Goal: Transaction & Acquisition: Purchase product/service

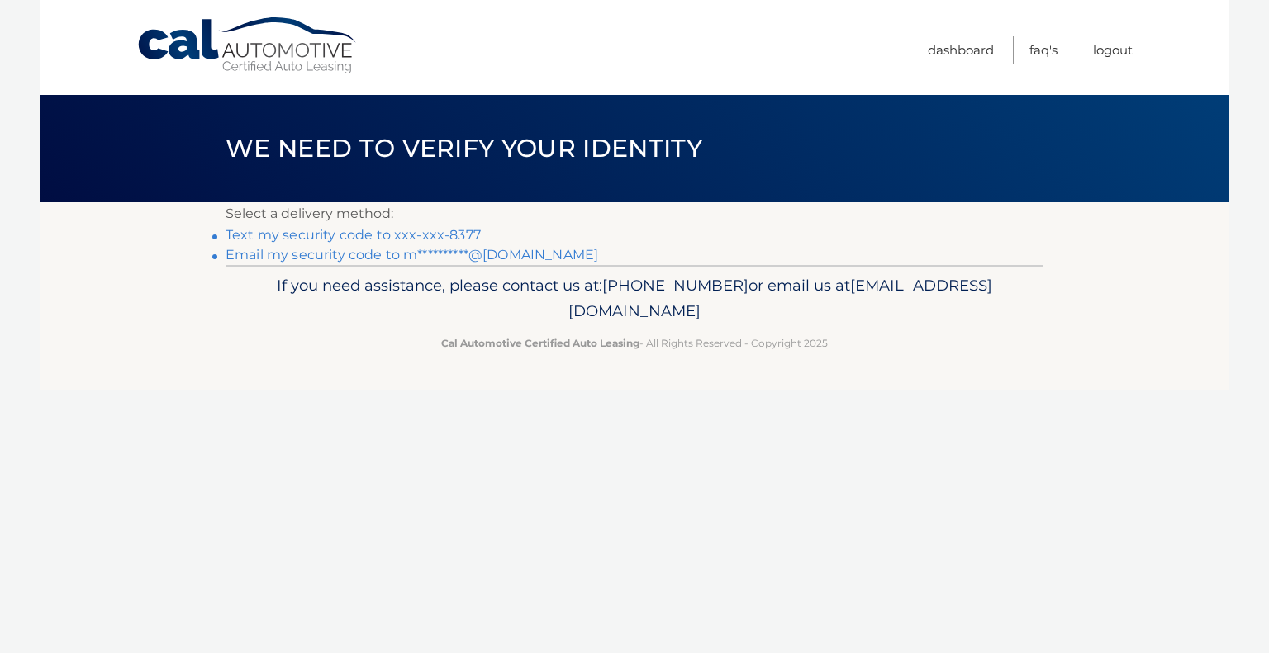
click at [252, 241] on link "Text my security code to xxx-xxx-8377" at bounding box center [353, 235] width 255 height 16
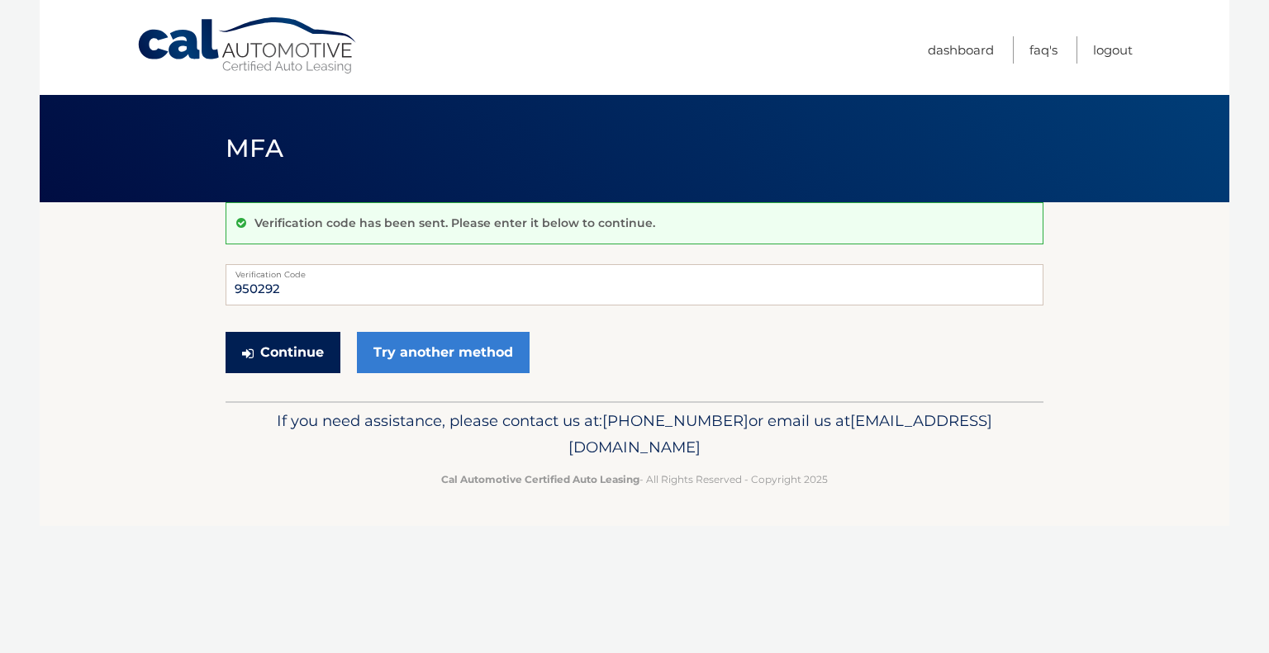
type input "950292"
click at [298, 347] on button "Continue" at bounding box center [283, 352] width 115 height 41
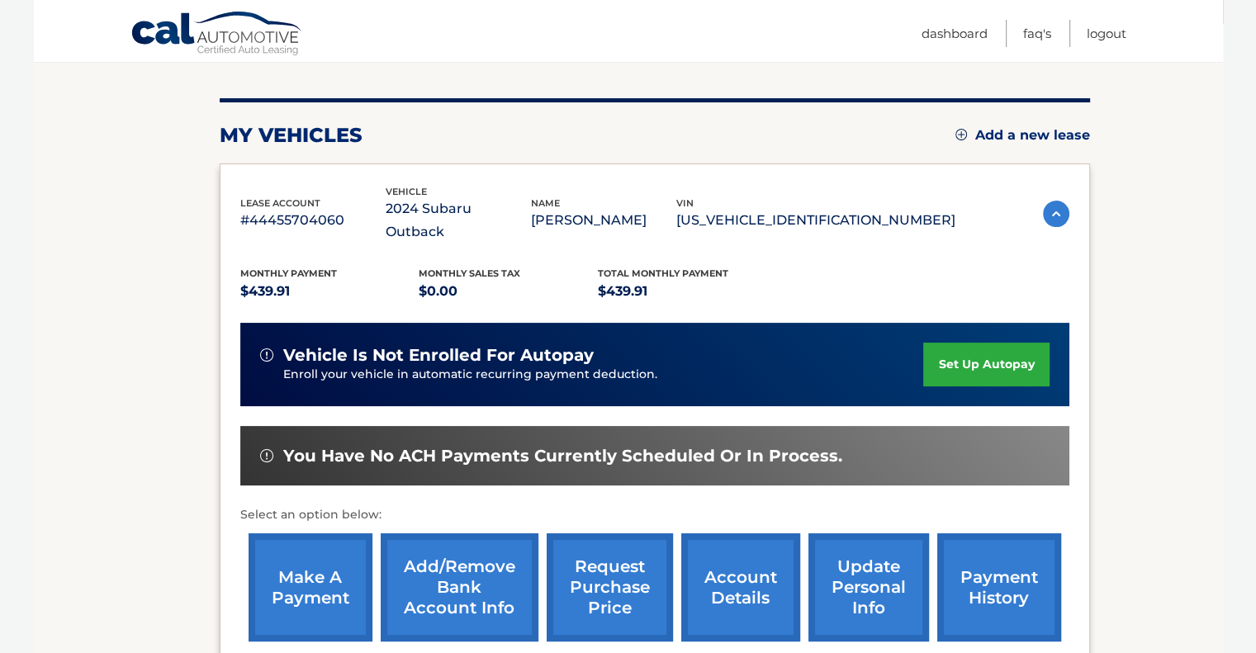
scroll to position [345, 0]
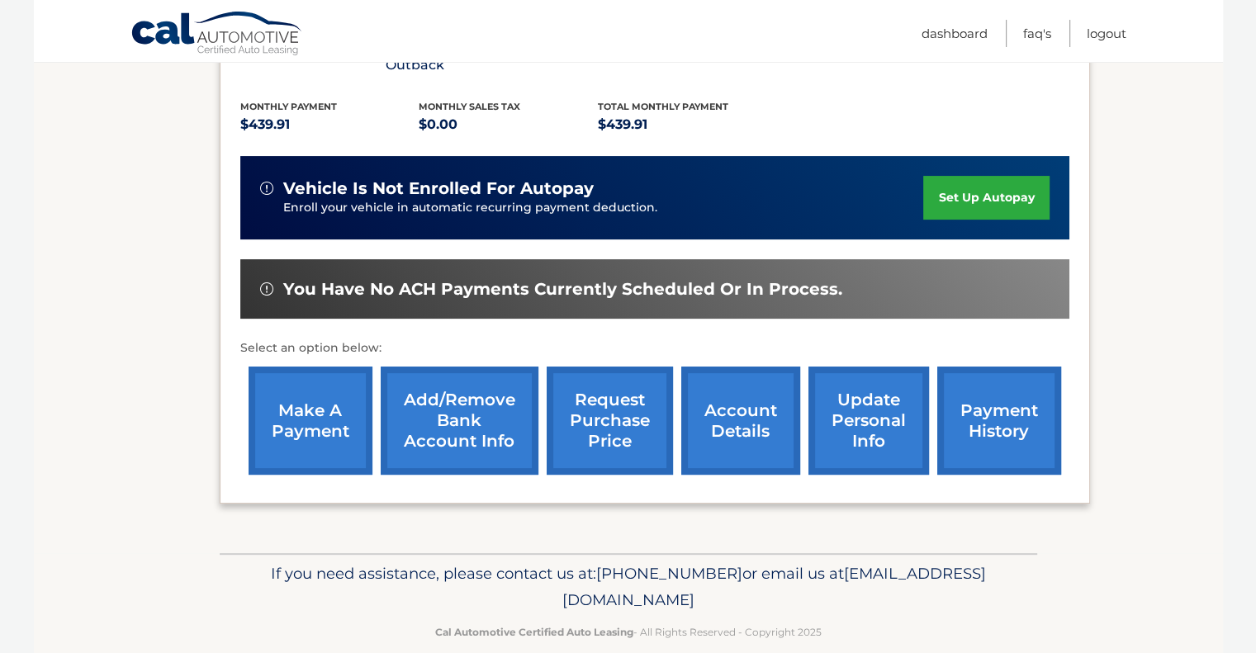
click at [328, 402] on link "make a payment" at bounding box center [311, 421] width 124 height 108
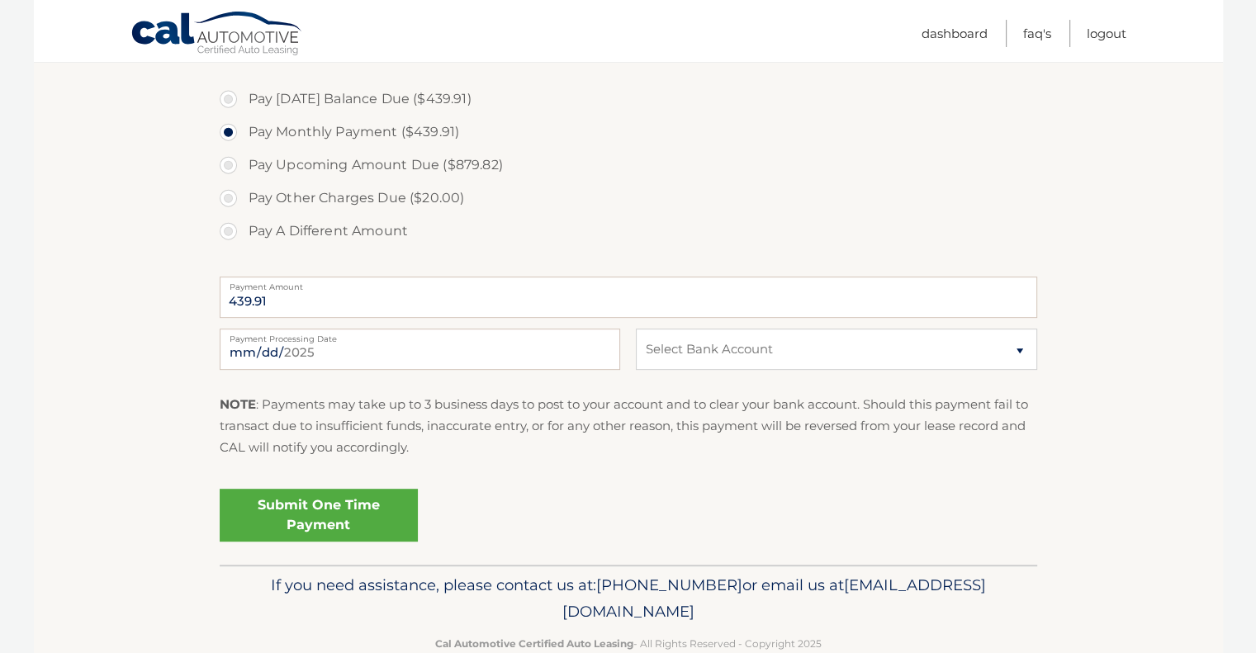
scroll to position [721, 0]
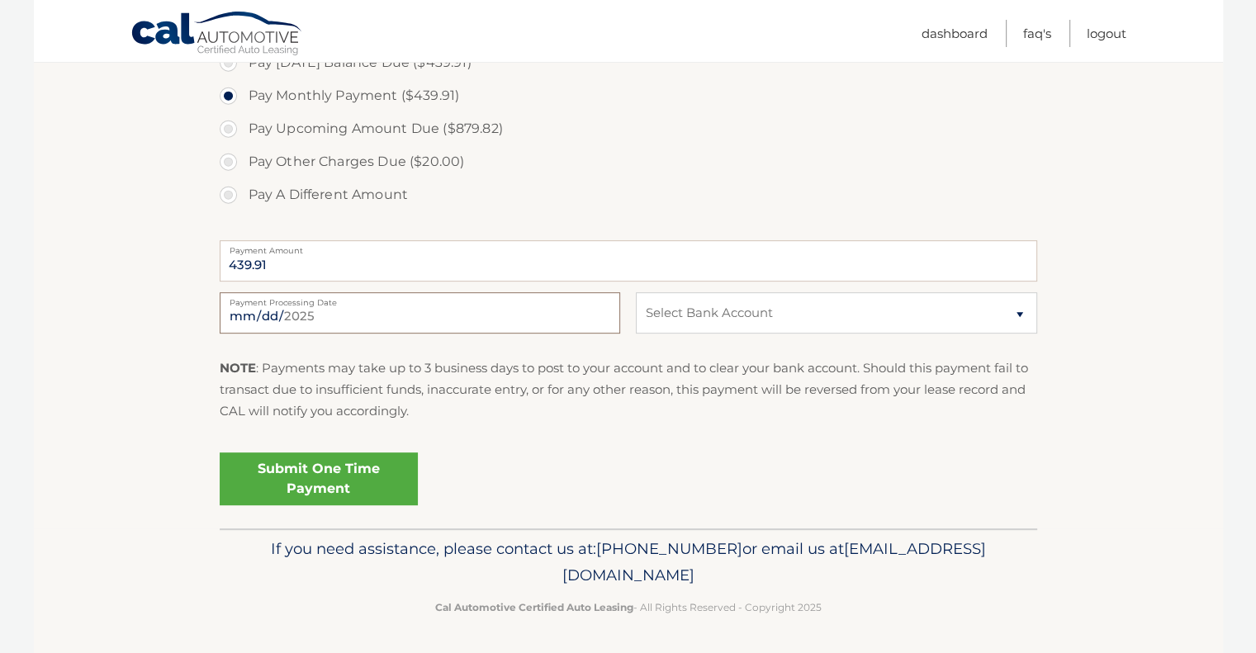
click at [322, 319] on input "2025-09-24" at bounding box center [420, 312] width 401 height 41
type input "2025-10-03"
click at [725, 312] on select "Select Bank Account Savings CAPITAL ONE N.A. *****7316 Checking CITIBANK NA ***…" at bounding box center [836, 312] width 401 height 41
select select "MTEyZjYxNTUtOGJjMC00ZTljLWI2MWEtOTFkODUyNTAxZjI5"
click at [636, 292] on select "Select Bank Account Savings CAPITAL ONE N.A. *****7316 Checking CITIBANK NA ***…" at bounding box center [836, 312] width 401 height 41
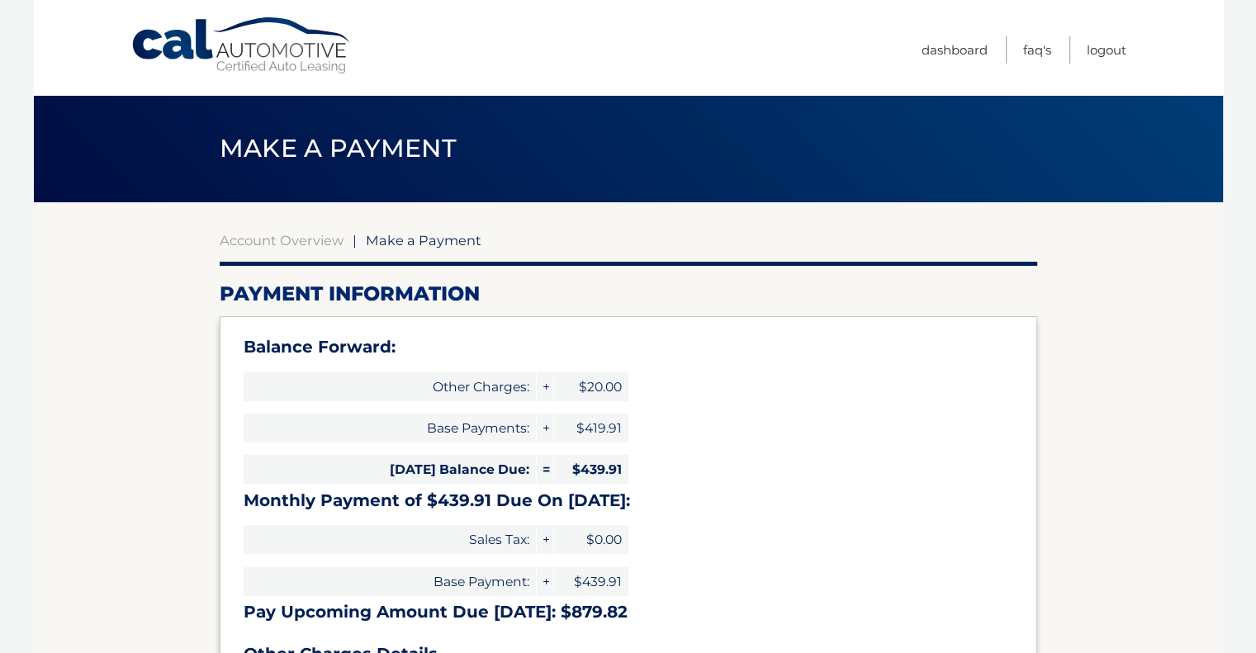
scroll to position [385, 0]
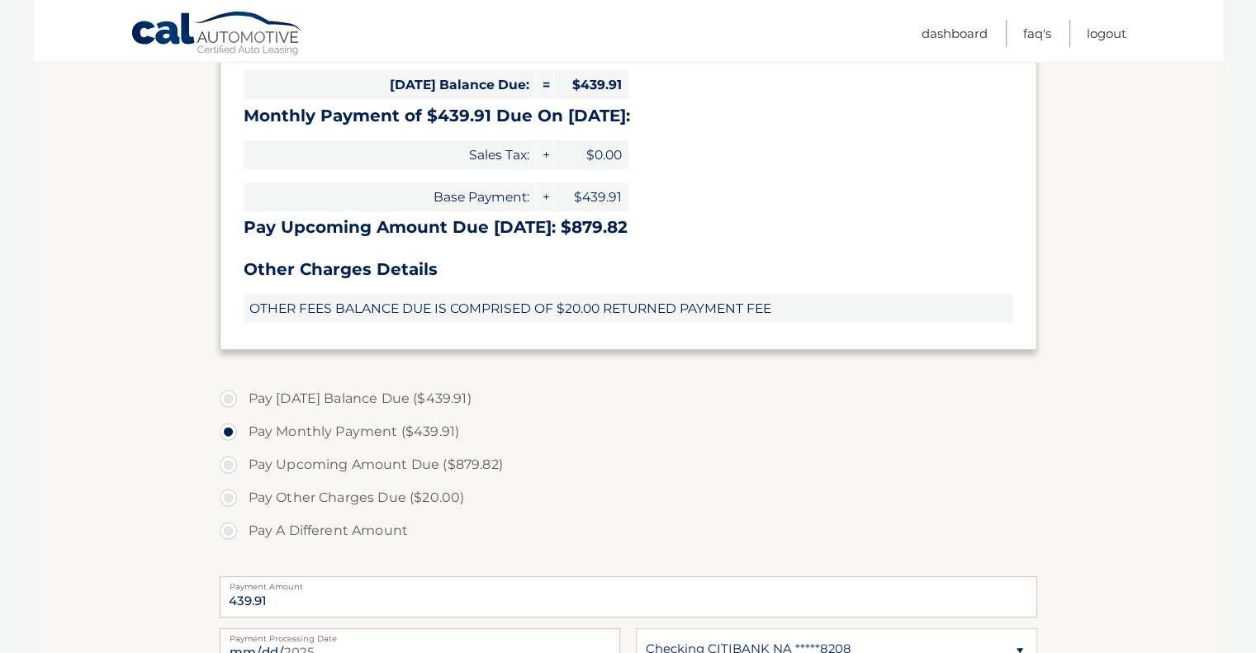
click at [230, 397] on label "Pay Today's Balance Due ($439.91)" at bounding box center [629, 398] width 818 height 33
click at [230, 397] on input "Pay Today's Balance Due ($439.91)" at bounding box center [234, 395] width 17 height 26
radio input "true"
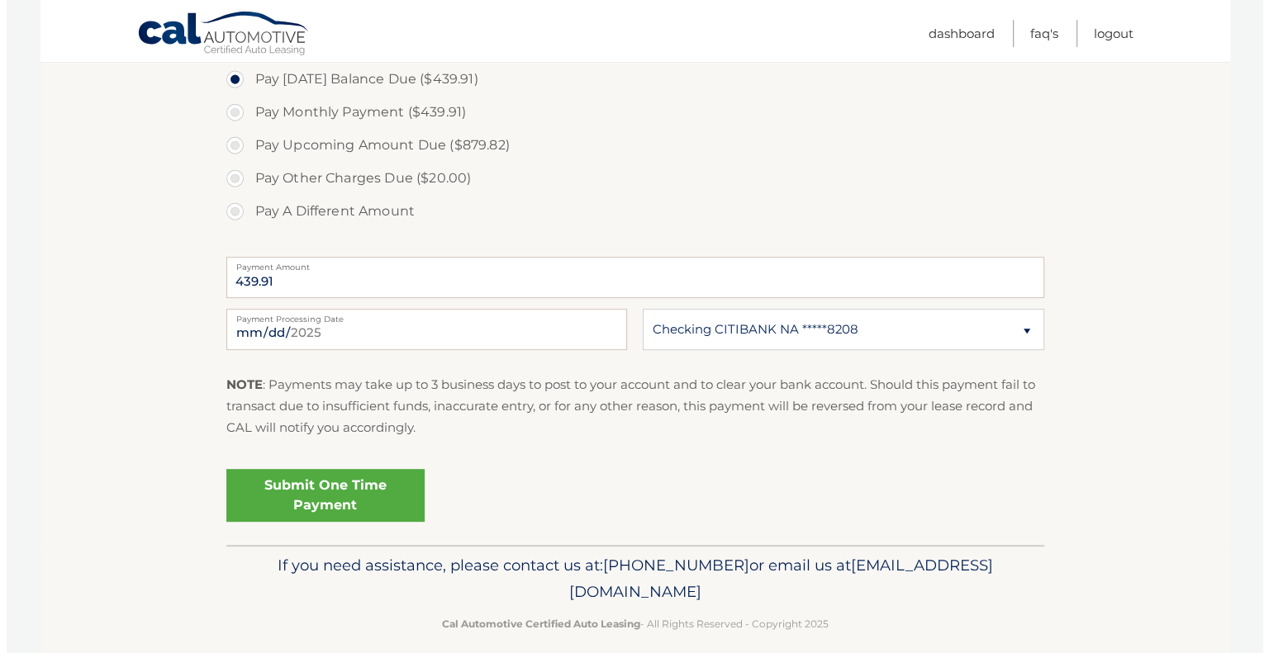
scroll to position [721, 0]
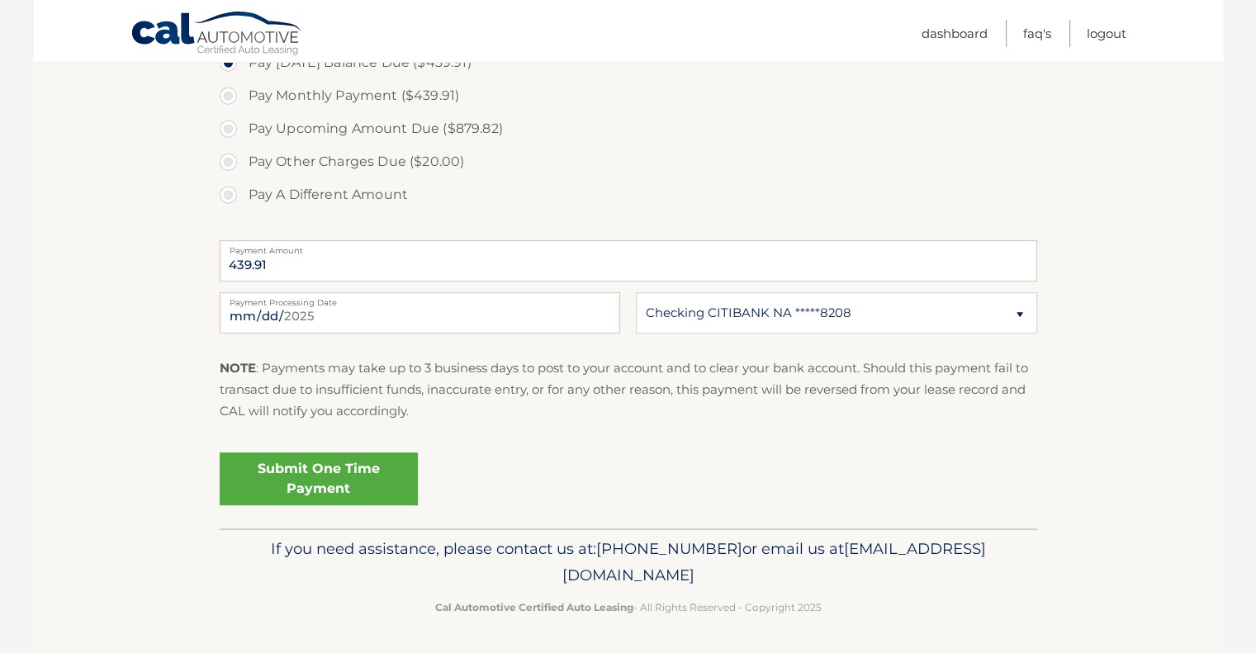
click at [339, 485] on link "Submit One Time Payment" at bounding box center [319, 479] width 198 height 53
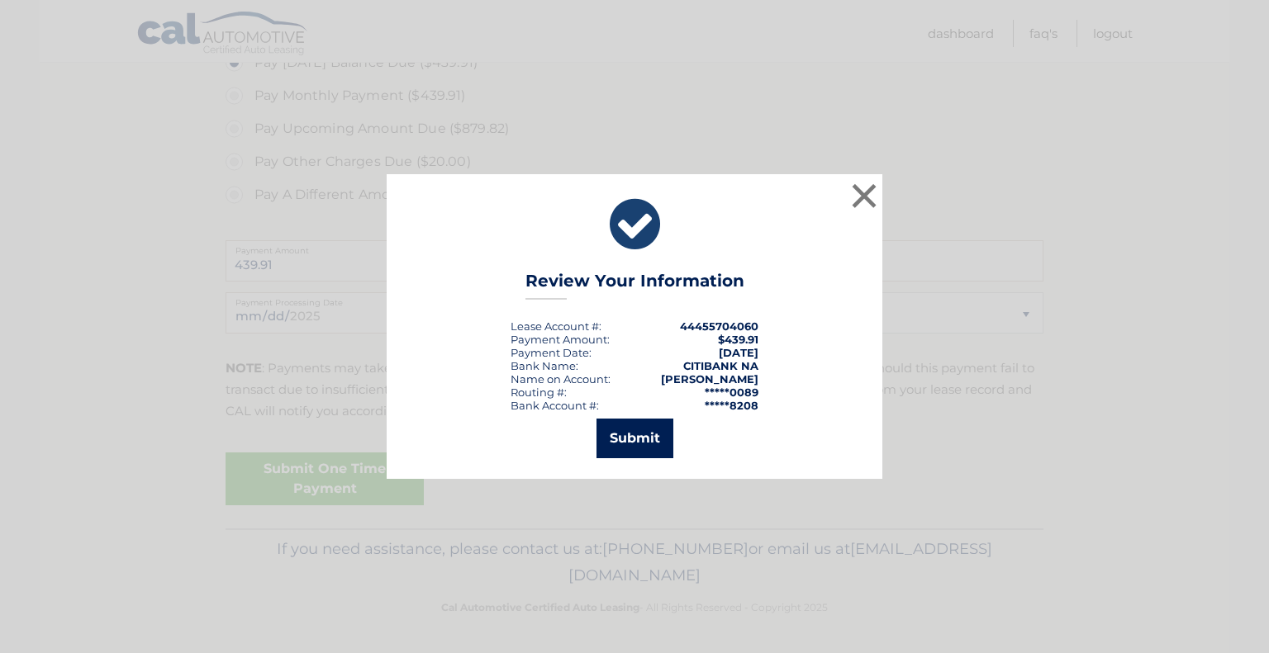
click at [634, 439] on button "Submit" at bounding box center [634, 439] width 77 height 40
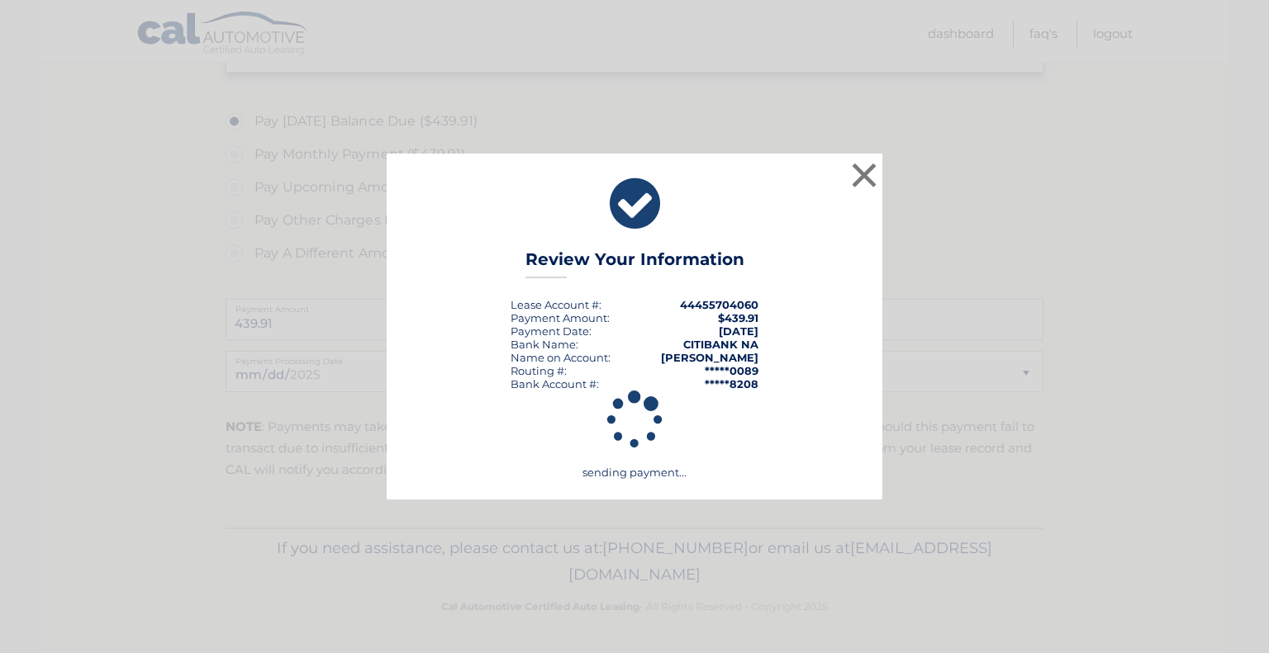
scroll to position [662, 0]
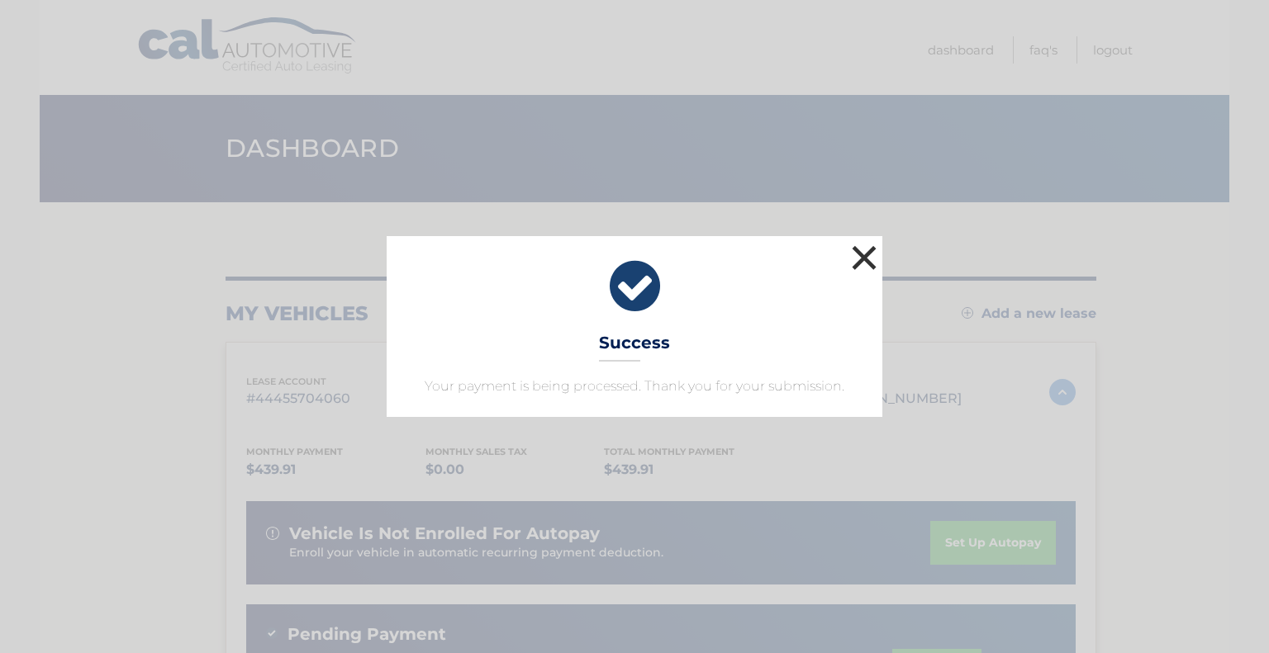
click at [867, 262] on button "×" at bounding box center [864, 257] width 33 height 33
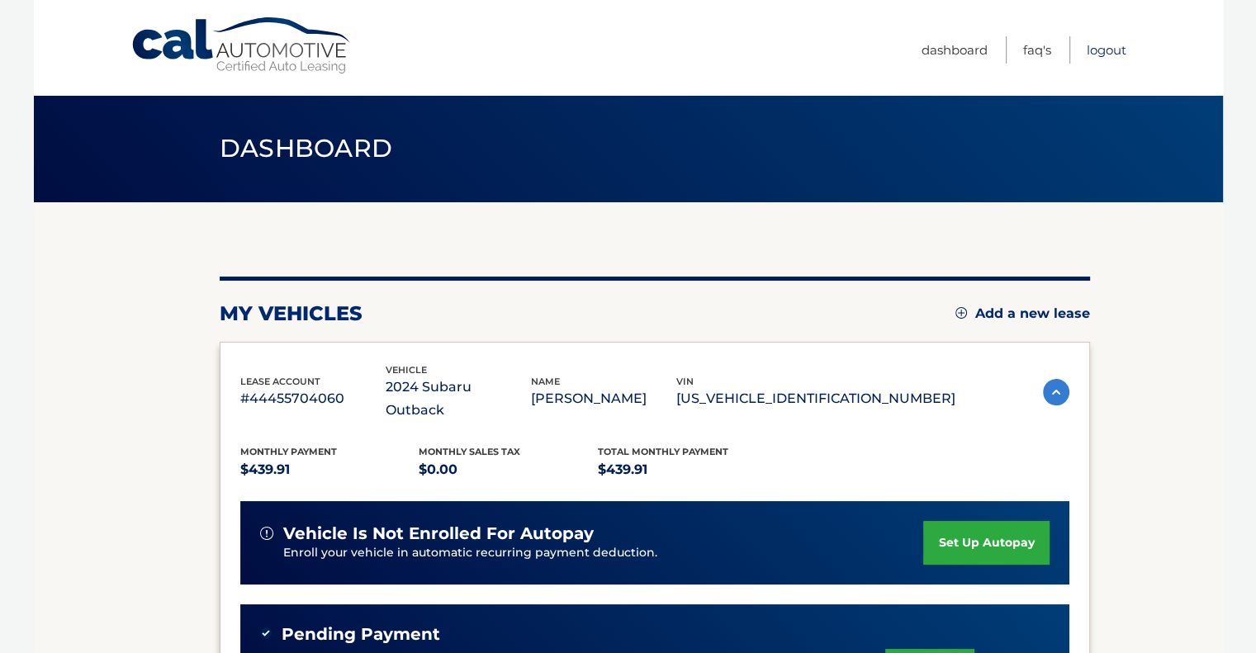
click at [1104, 46] on link "Logout" at bounding box center [1107, 49] width 40 height 27
